Goal: Browse casually: Explore the website without a specific task or goal

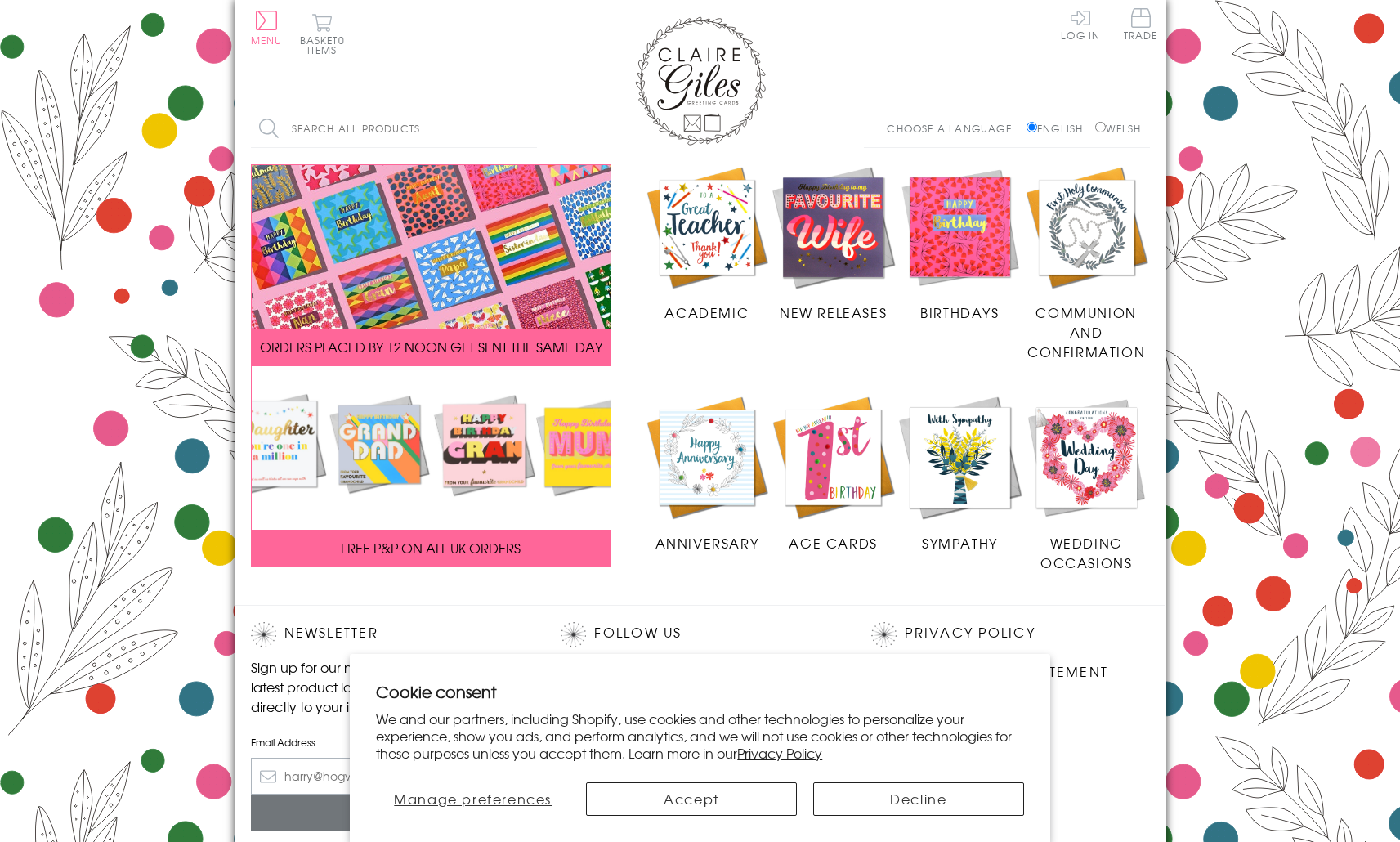
scroll to position [181, 0]
